Goal: Task Accomplishment & Management: Use online tool/utility

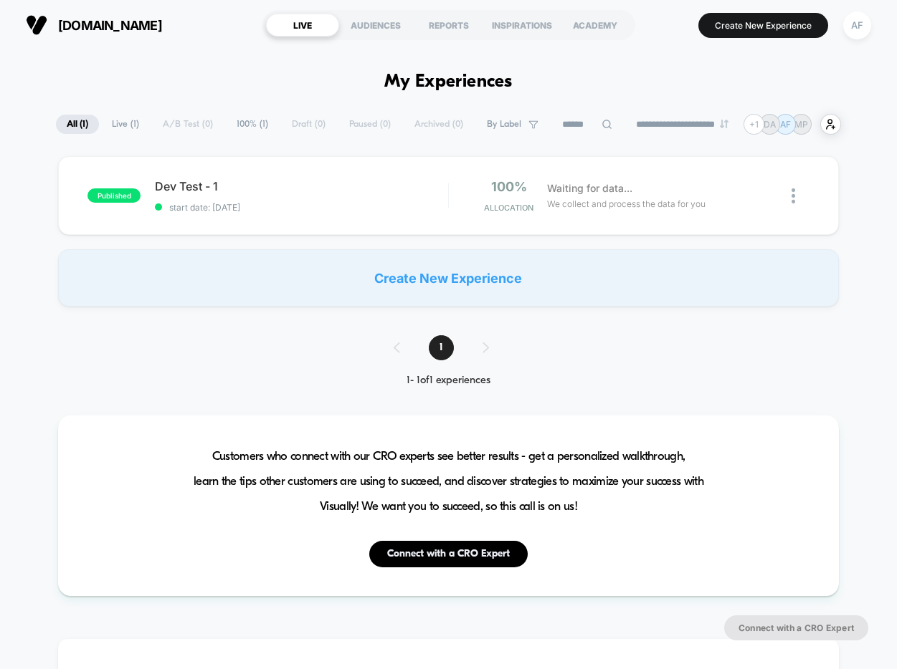
click at [353, 199] on div "Dev Test - 1 Click to edit experience details Click to edit experience details …" at bounding box center [301, 196] width 292 height 34
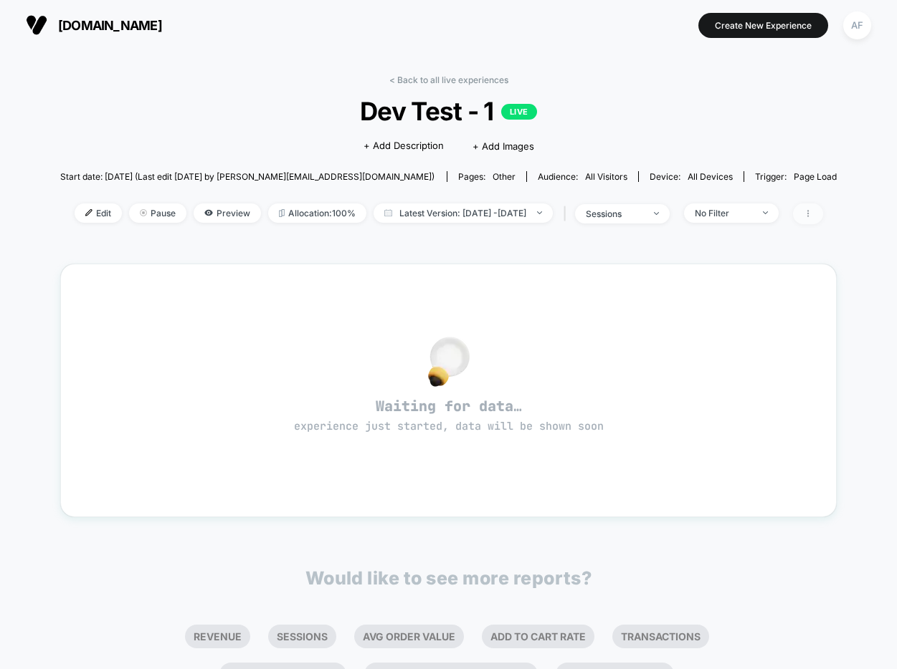
click at [823, 208] on span at bounding box center [808, 214] width 30 height 21
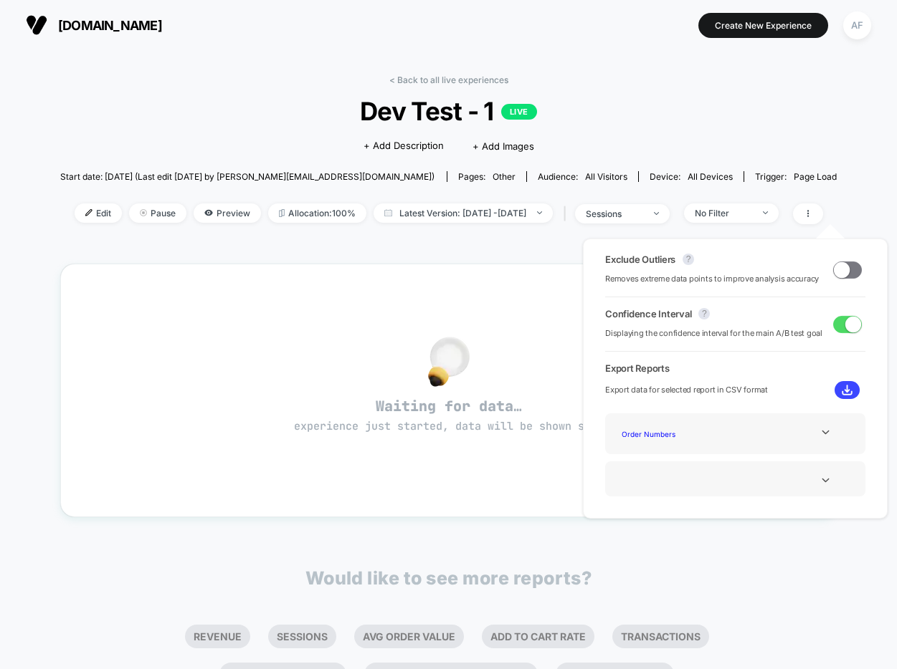
click at [830, 150] on div "< Back to all live experiences Dev Test - 1 LIVE Click to edit experience detai…" at bounding box center [448, 159] width 777 height 168
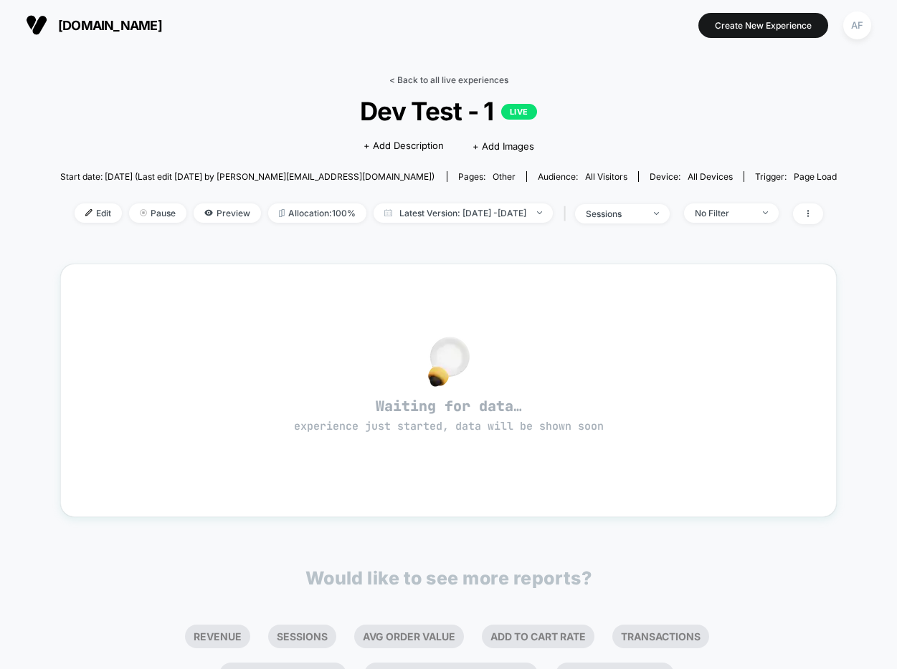
click at [418, 78] on link "< Back to all live experiences" at bounding box center [448, 80] width 119 height 11
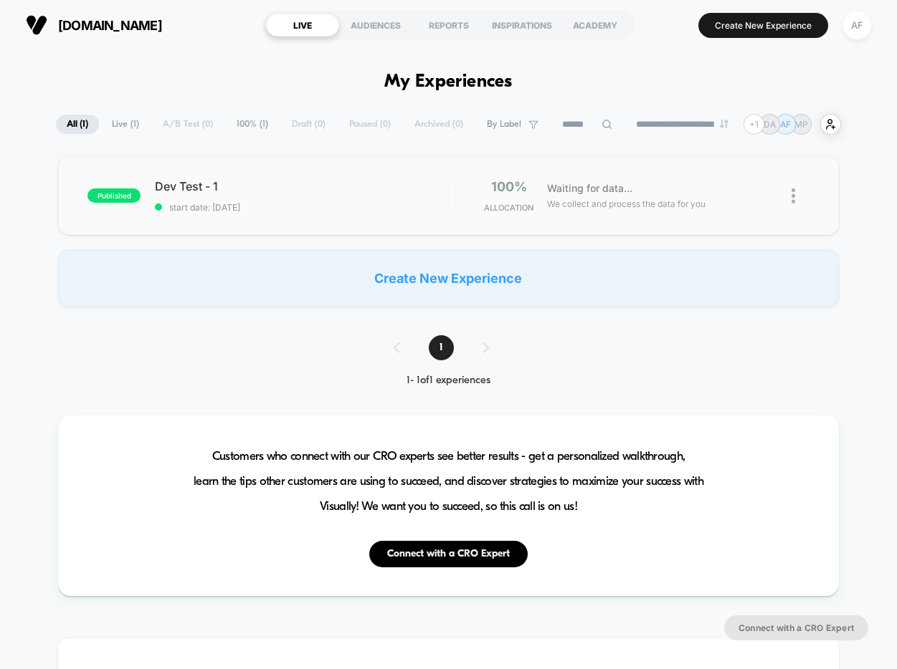
click at [791, 201] on img at bounding box center [793, 195] width 4 height 15
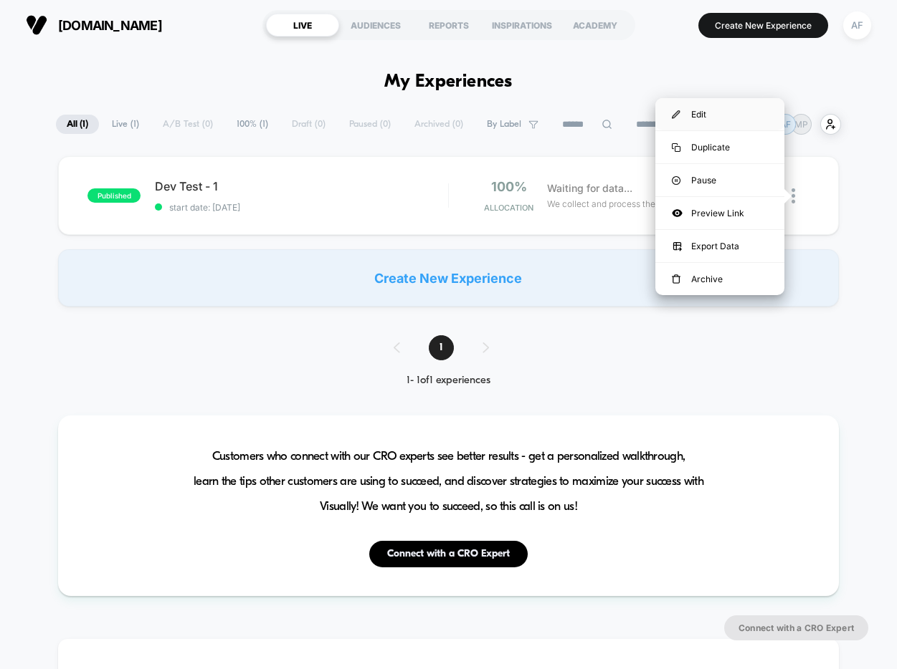
click at [730, 115] on div "Edit" at bounding box center [719, 114] width 129 height 32
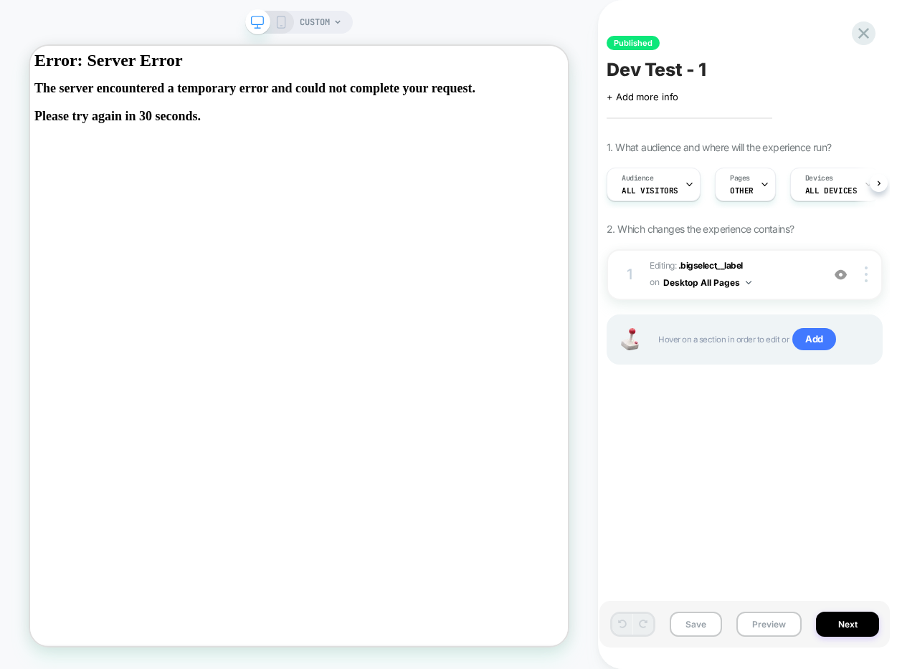
scroll to position [0, 1]
click at [864, 34] on icon at bounding box center [863, 33] width 11 height 11
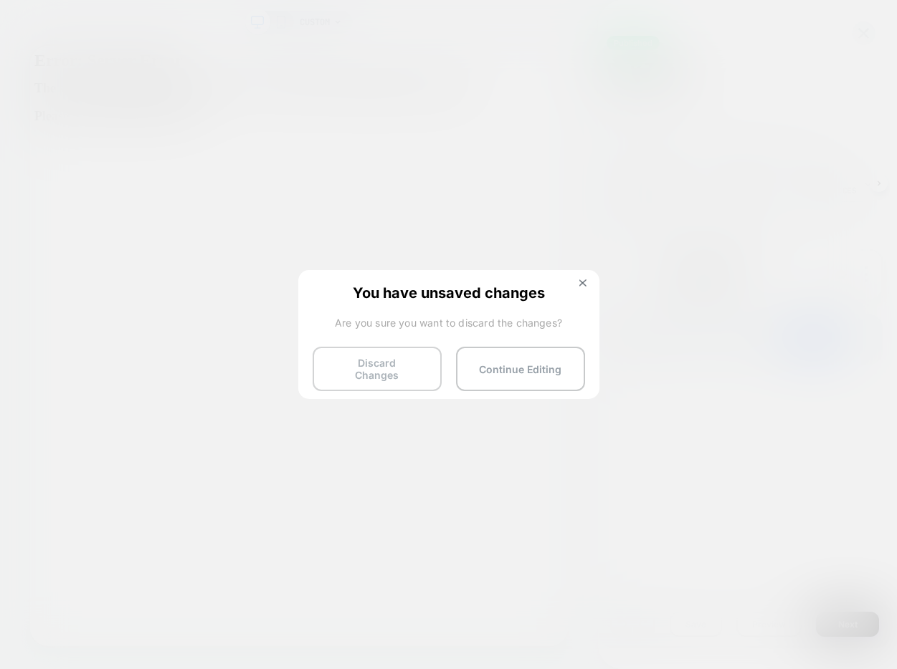
click at [408, 369] on button "Discard Changes" at bounding box center [376, 369] width 129 height 44
